Goal: Task Accomplishment & Management: Use online tool/utility

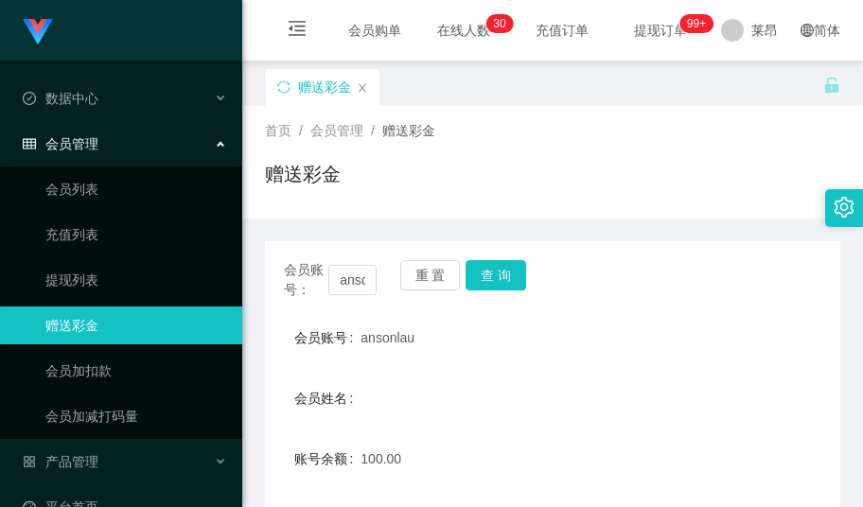
scroll to position [194, 0]
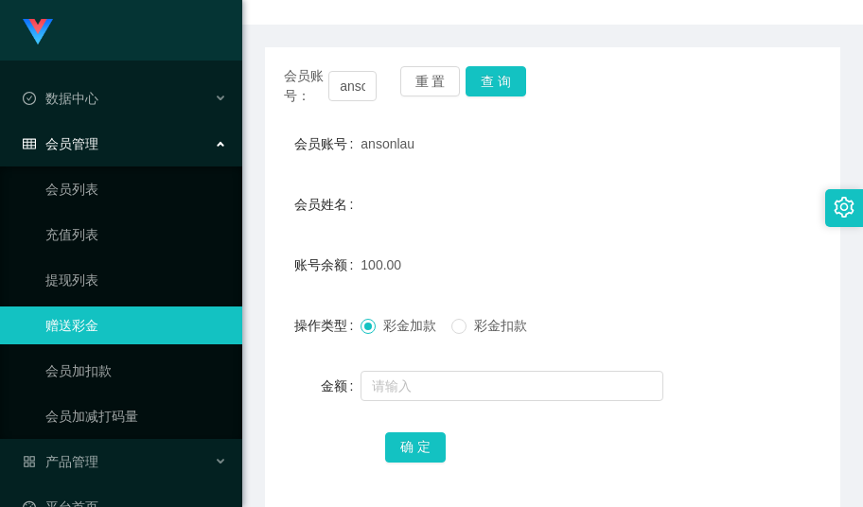
drag, startPoint x: 600, startPoint y: 216, endPoint x: 459, endPoint y: 106, distance: 178.7
click at [591, 204] on div "会员姓名" at bounding box center [552, 204] width 575 height 38
click at [354, 84] on input "ansonlau" at bounding box center [352, 86] width 48 height 30
drag, startPoint x: 354, startPoint y: 84, endPoint x: 519, endPoint y: 87, distance: 164.7
click at [356, 84] on input "ansonlau" at bounding box center [352, 86] width 48 height 30
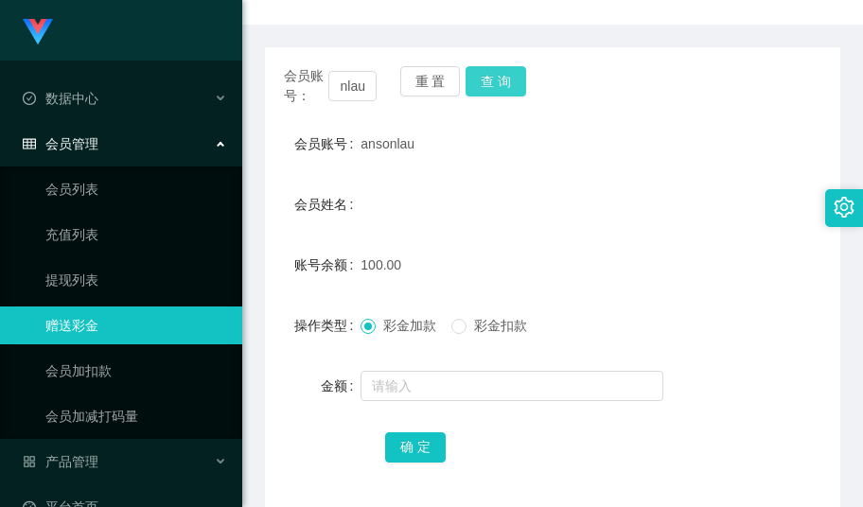
scroll to position [0, 0]
drag, startPoint x: 500, startPoint y: 80, endPoint x: 492, endPoint y: 96, distance: 16.9
click at [500, 80] on button "查 询" at bounding box center [496, 81] width 61 height 30
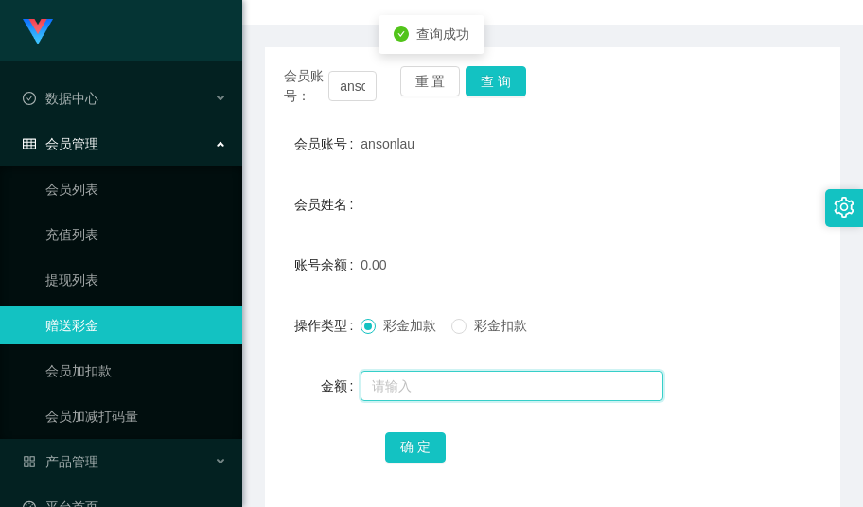
click at [399, 395] on input "text" at bounding box center [512, 386] width 303 height 30
type input "300"
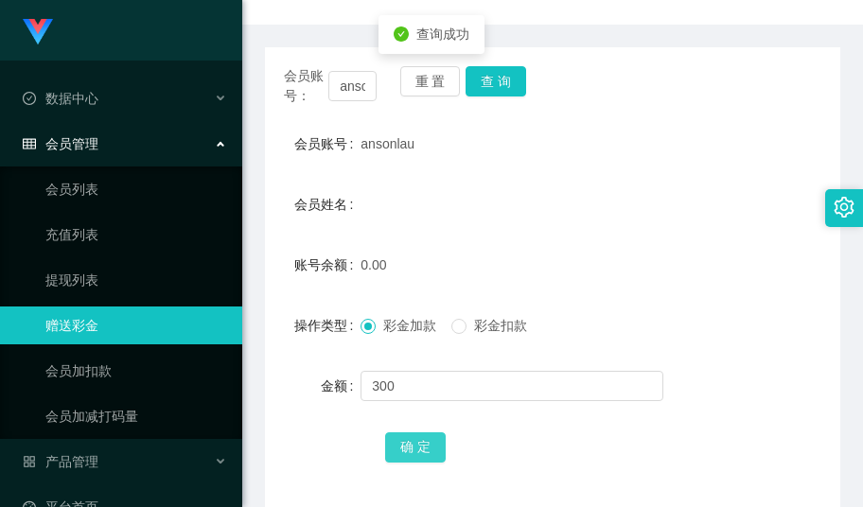
click at [402, 452] on button "确 定" at bounding box center [415, 447] width 61 height 30
drag, startPoint x: 600, startPoint y: 224, endPoint x: 447, endPoint y: 161, distance: 165.9
click at [600, 224] on form "会员账号 ansonlau 会员姓名 账号余额 300.00 操作类型 彩金加款 彩金扣款 金额 确 定" at bounding box center [552, 295] width 575 height 341
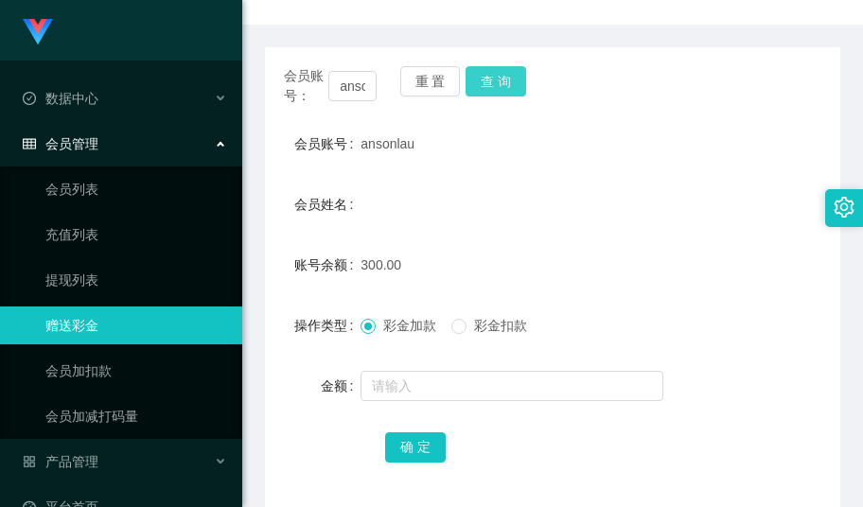
click at [497, 85] on button "查 询" at bounding box center [496, 81] width 61 height 30
